Goal: Transaction & Acquisition: Download file/media

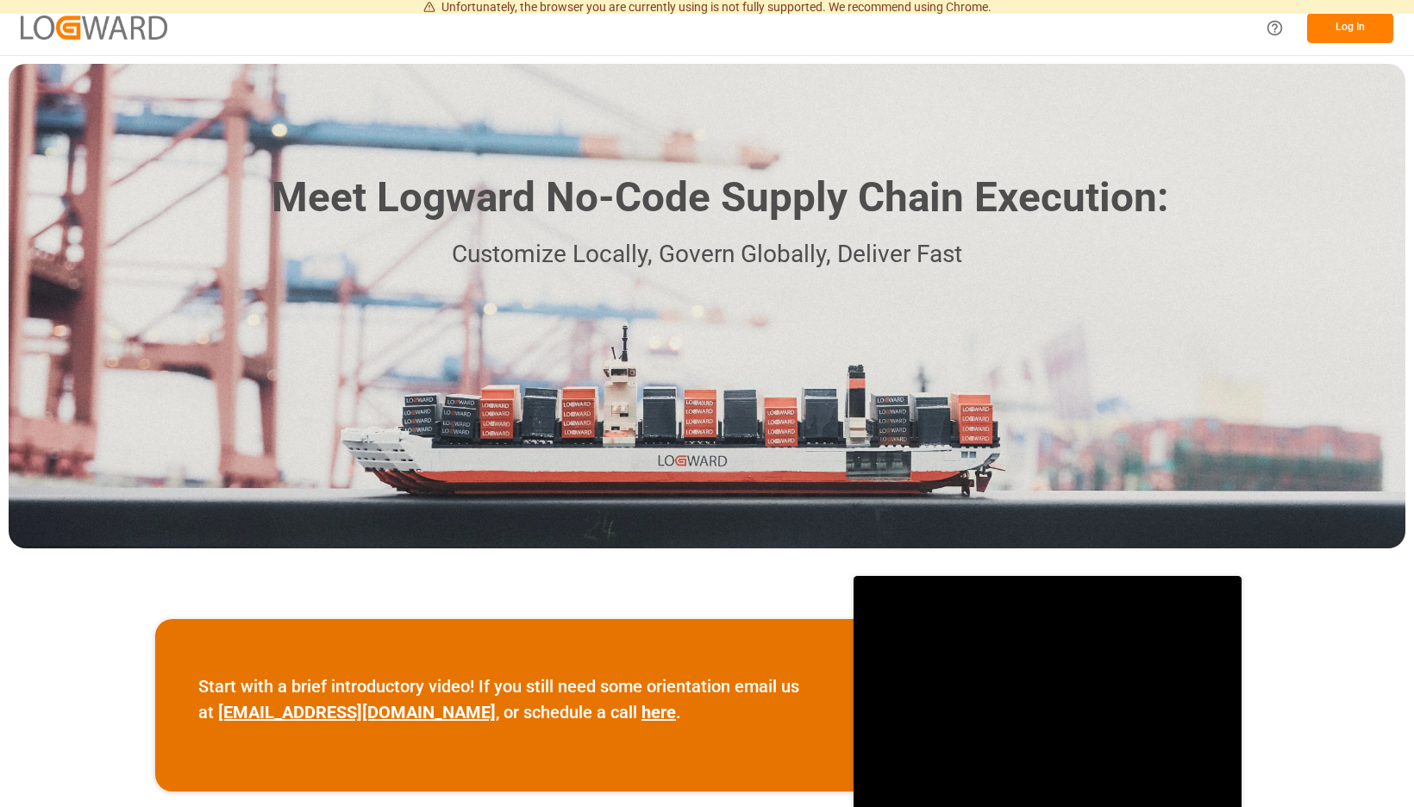
click at [1342, 22] on button "Log In" at bounding box center [1350, 28] width 86 height 30
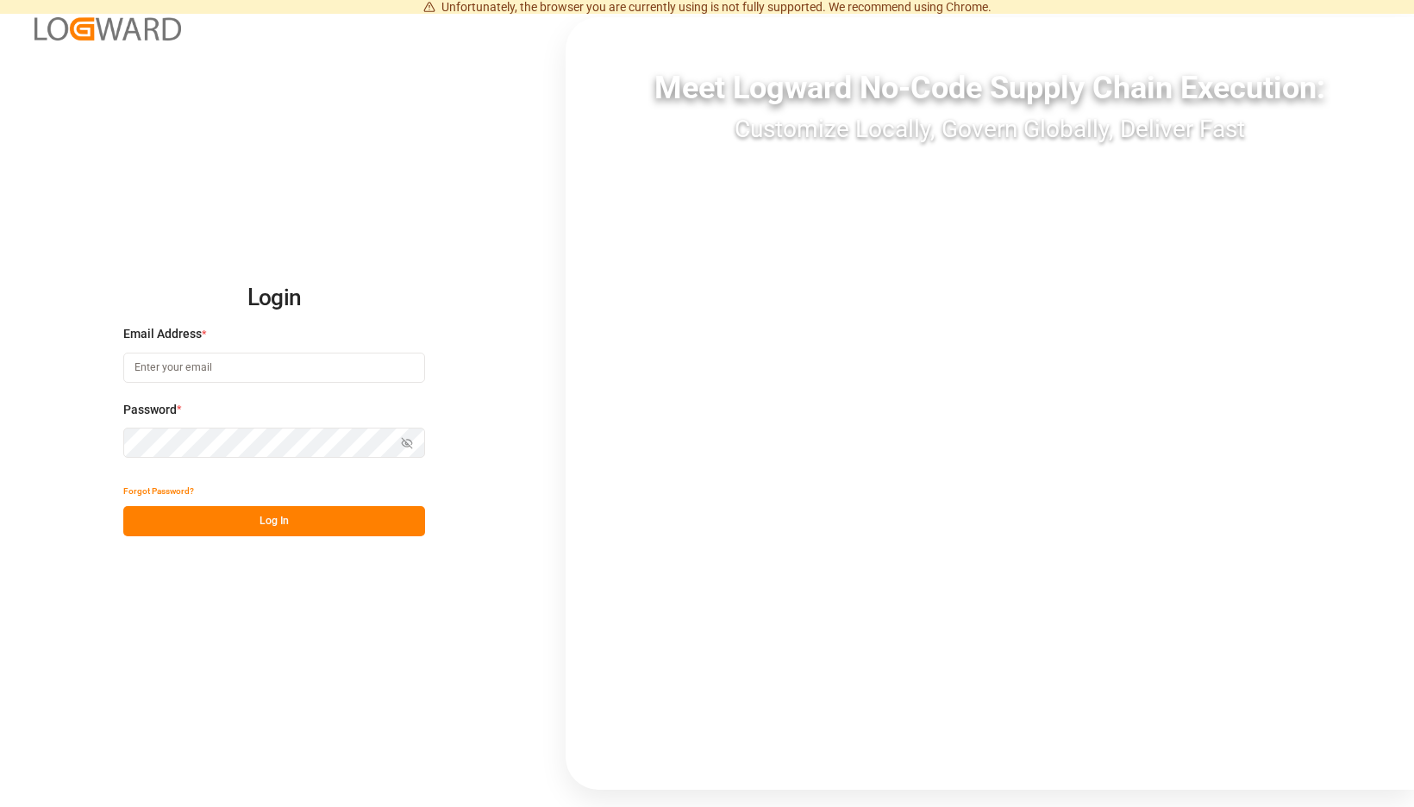
type input "[EMAIL_ADDRESS][PERSON_NAME][DOMAIN_NAME]"
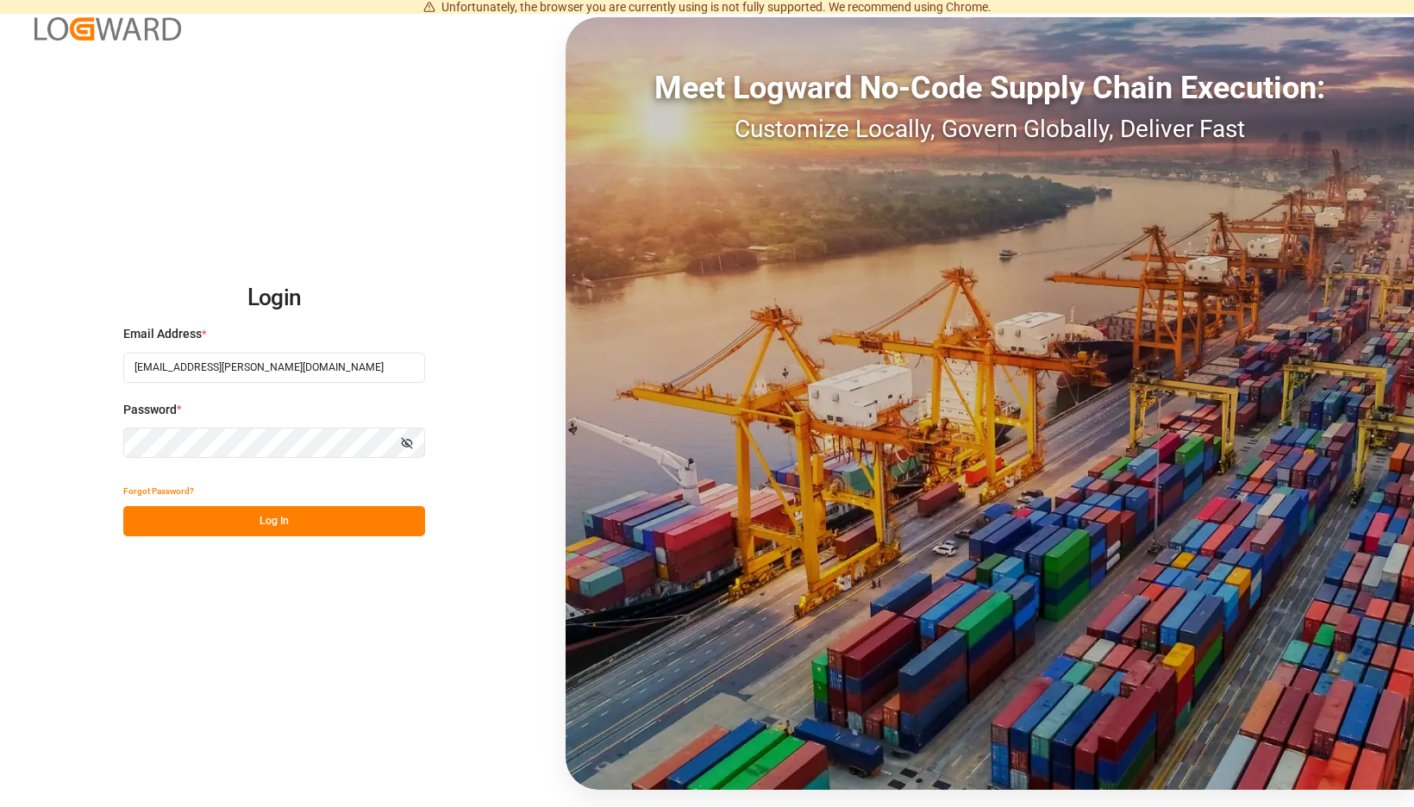
click at [399, 522] on button "Log In" at bounding box center [274, 521] width 302 height 30
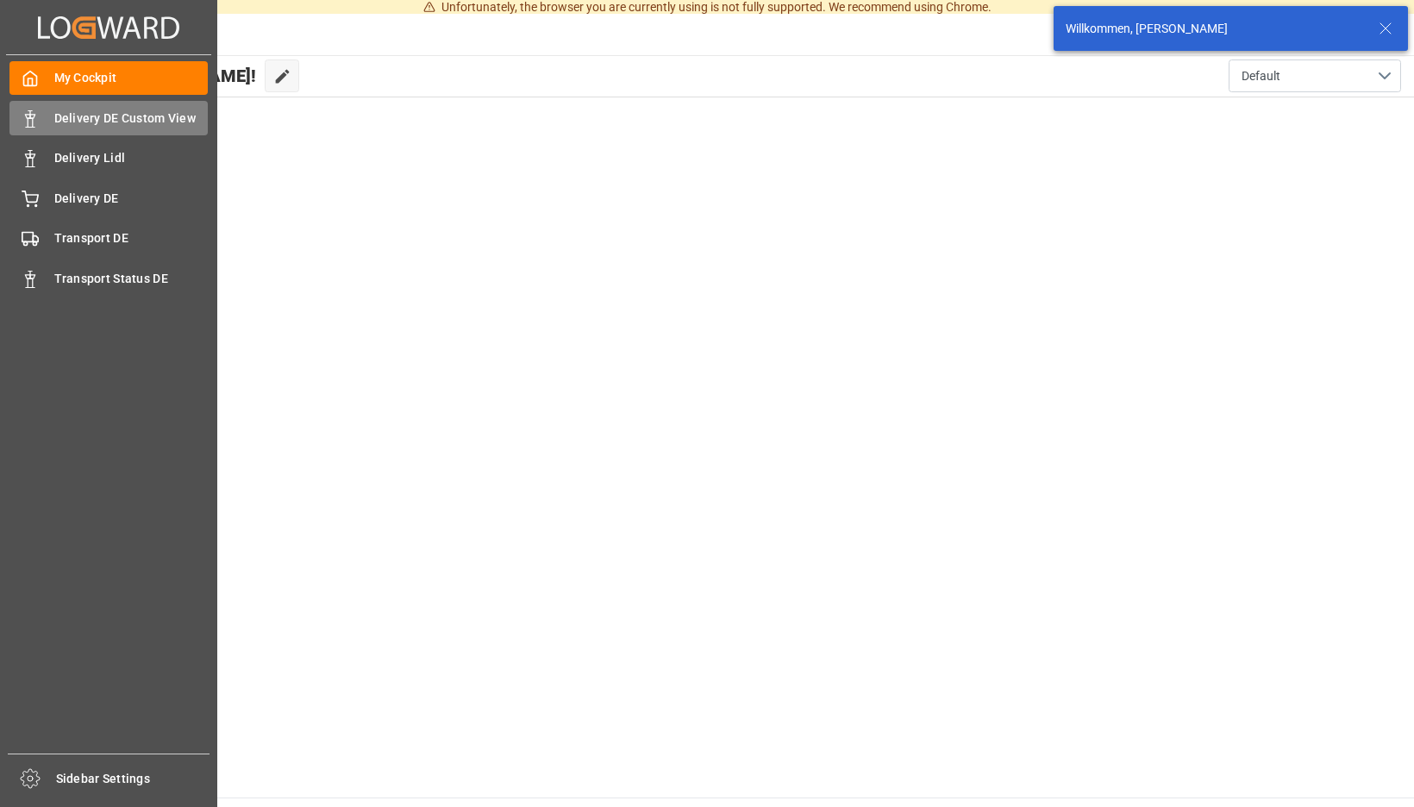
click at [20, 114] on div at bounding box center [23, 118] width 29 height 18
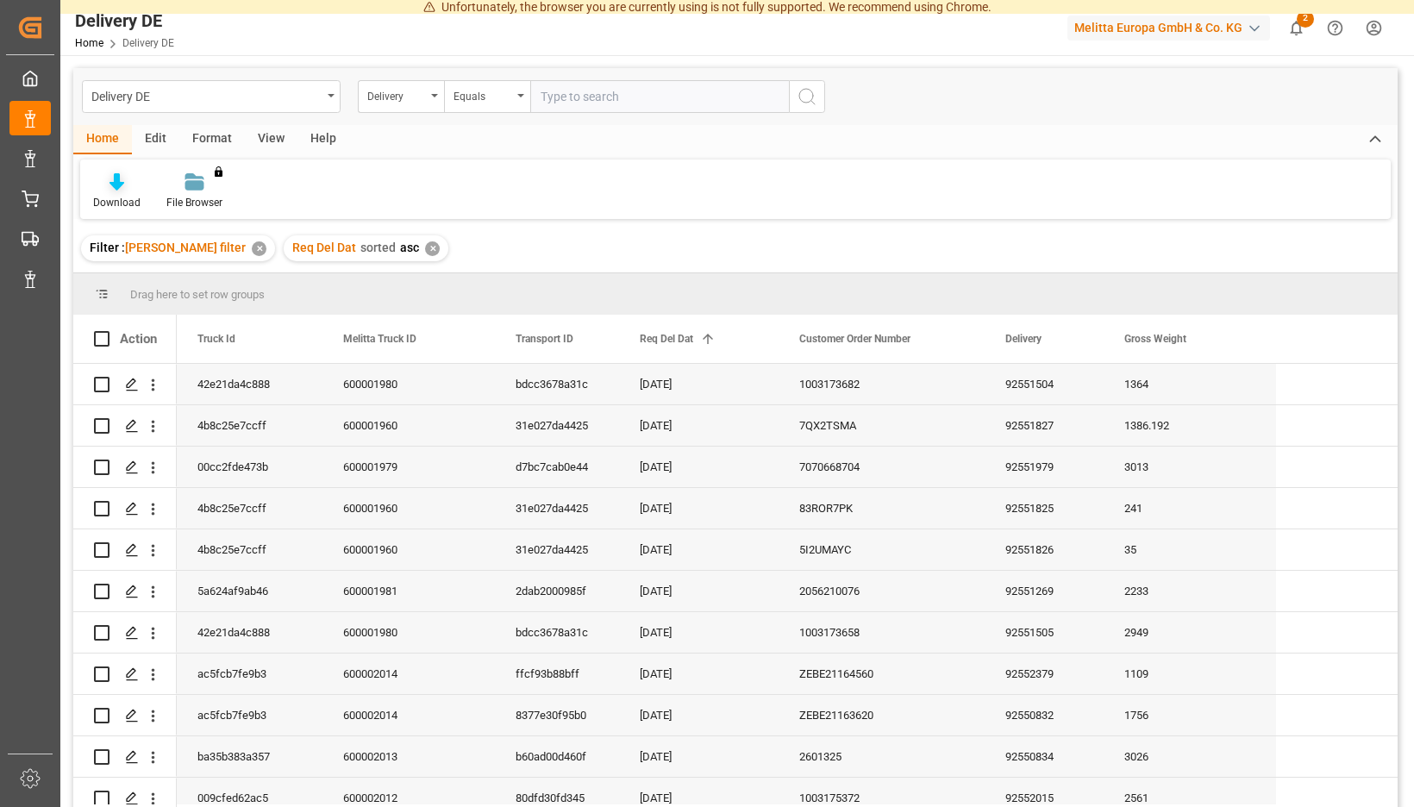
click at [153, 193] on div "Download" at bounding box center [116, 191] width 73 height 38
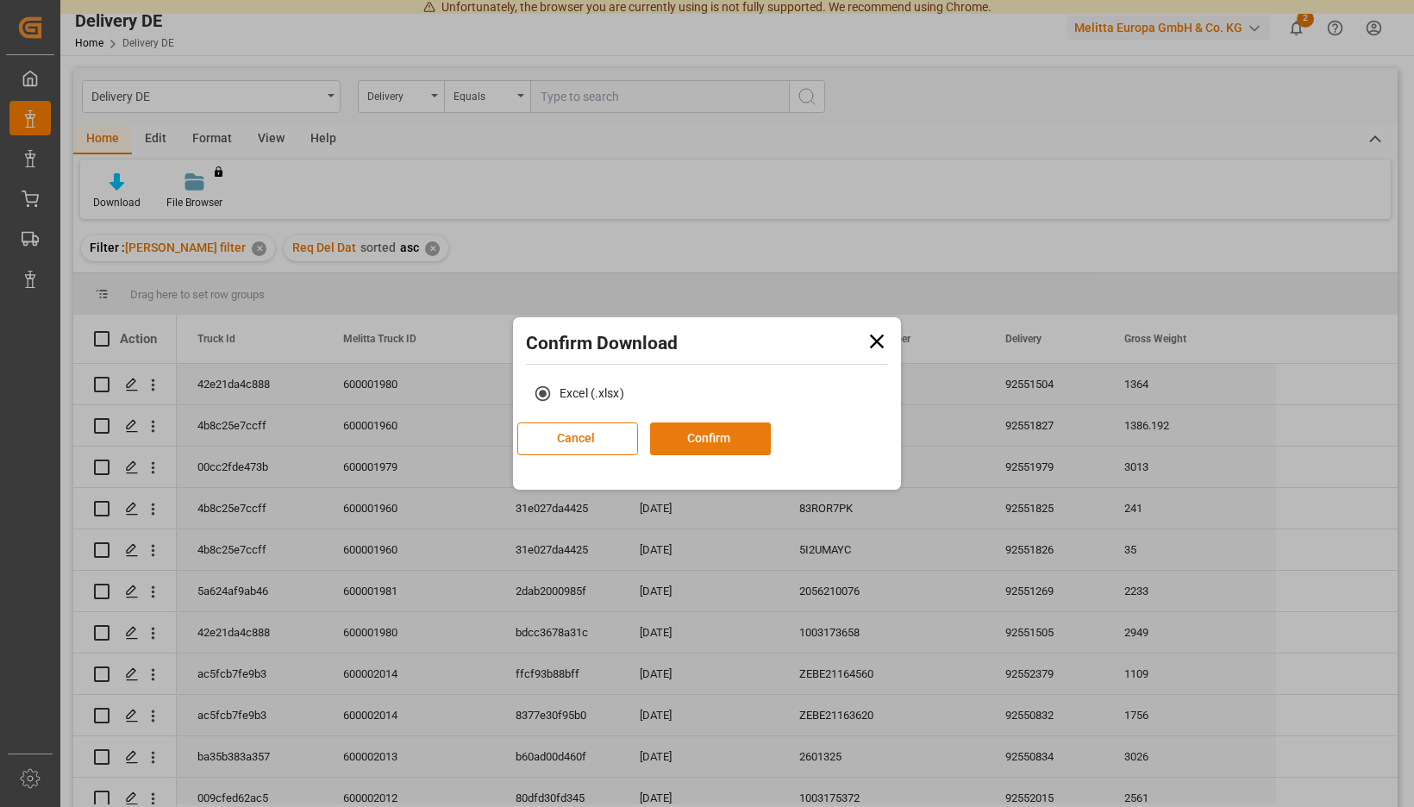
click at [690, 437] on button "Confirm" at bounding box center [710, 438] width 121 height 33
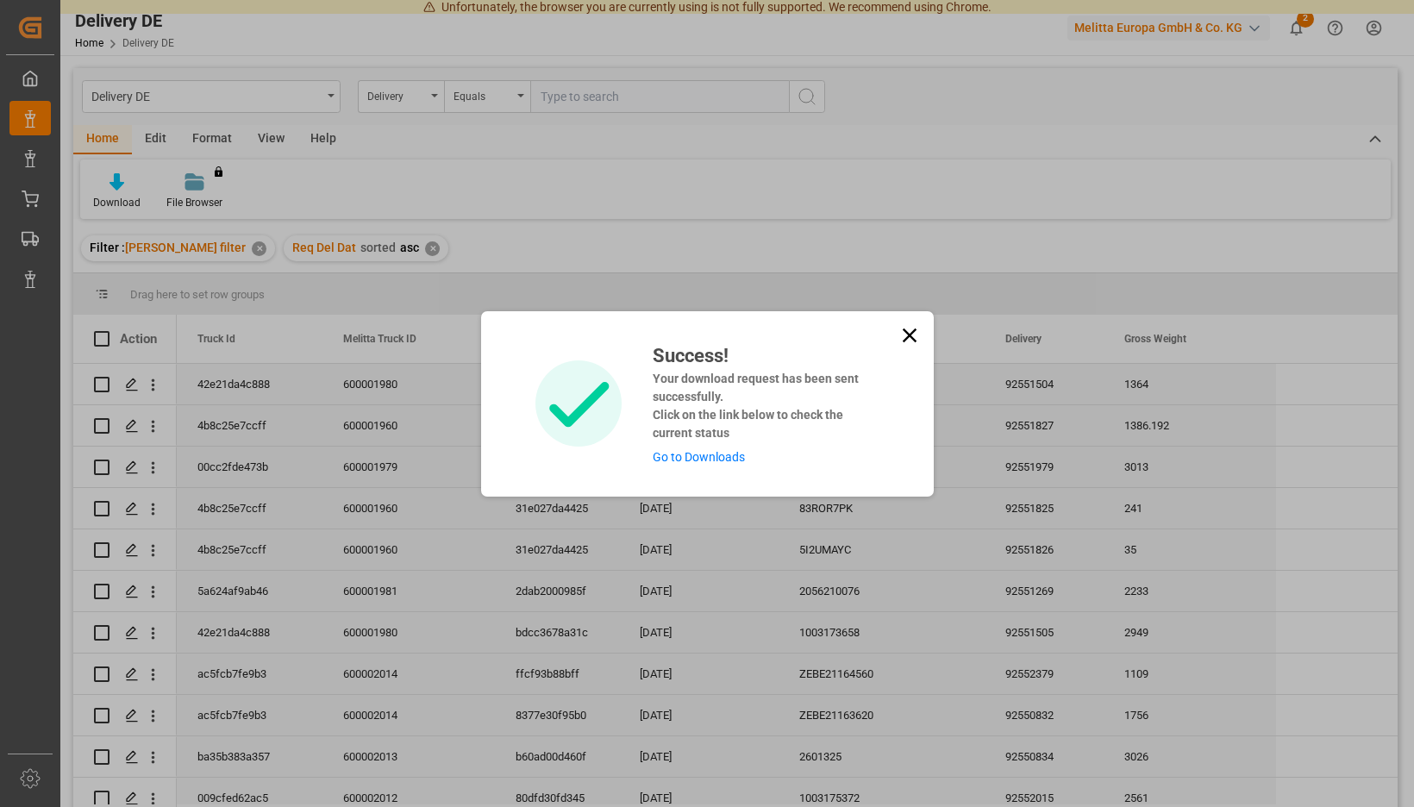
click at [693, 450] on link "Go to Downloads" at bounding box center [699, 457] width 92 height 14
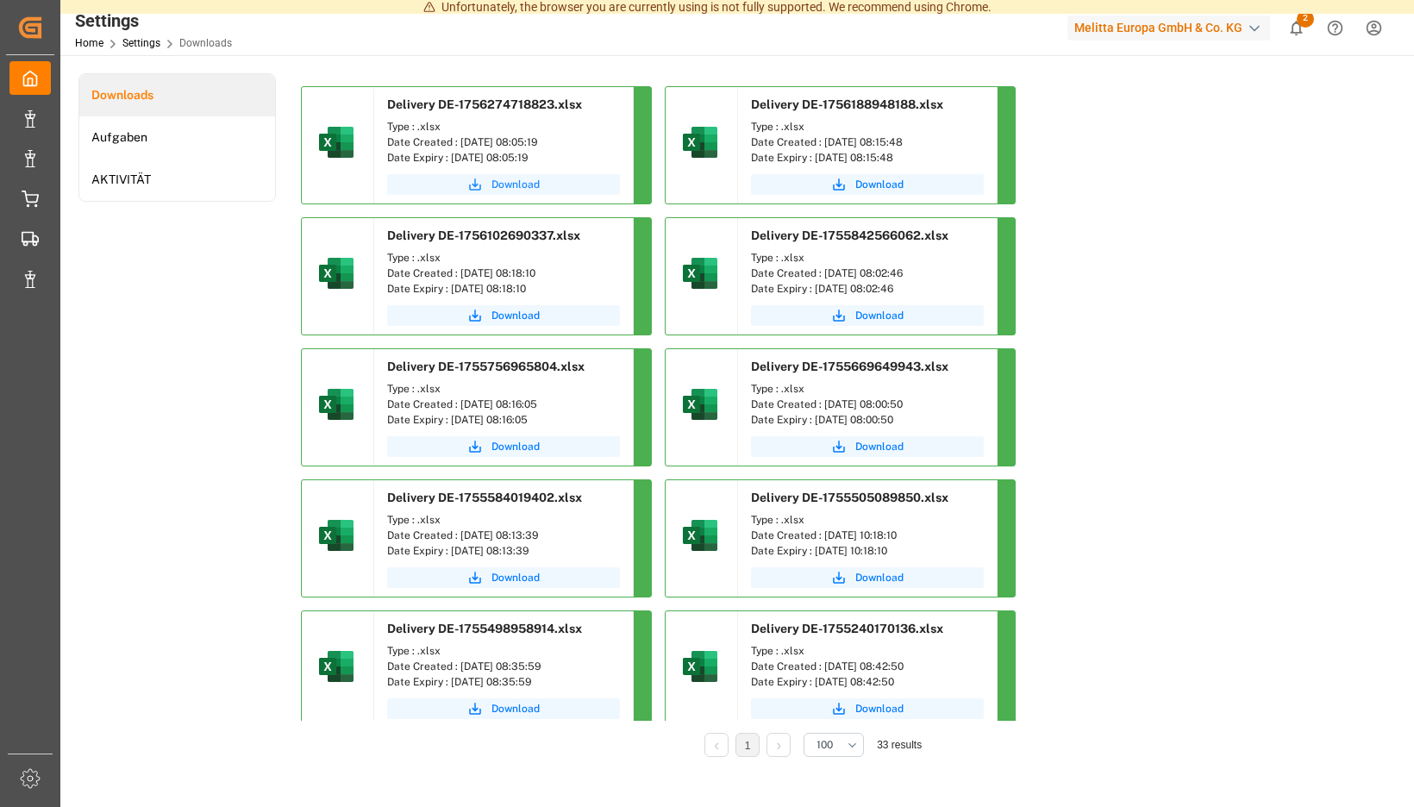
click at [540, 186] on span "Download" at bounding box center [515, 185] width 48 height 16
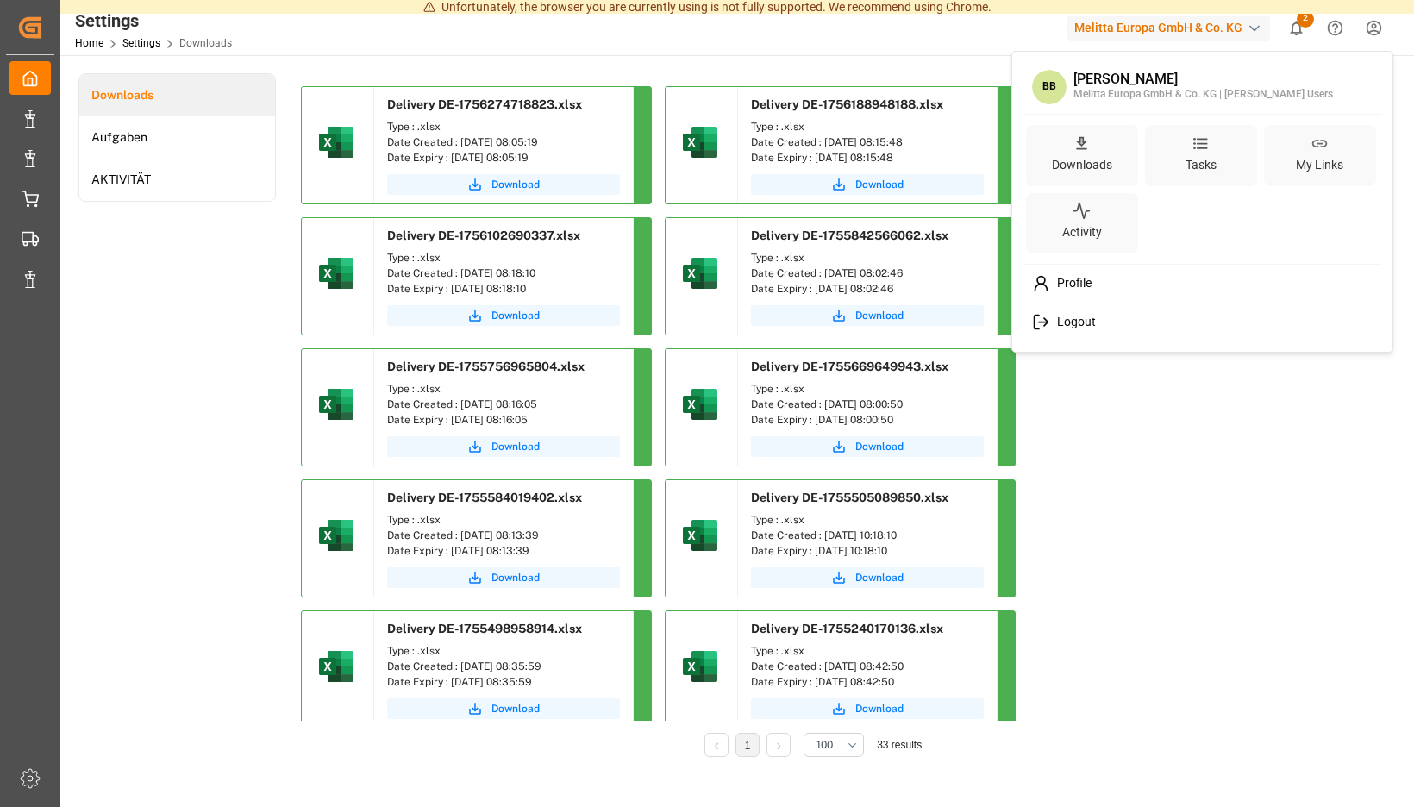
click at [1065, 320] on span "Logout" at bounding box center [1073, 323] width 46 height 16
